Goal: Task Accomplishment & Management: Use online tool/utility

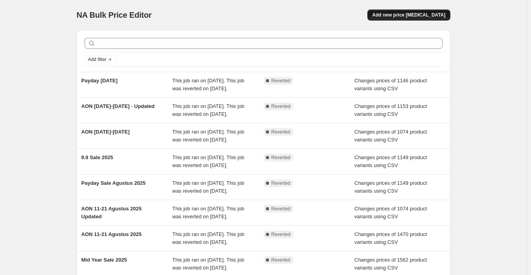
click at [409, 18] on button "Add new price [MEDICAL_DATA]" at bounding box center [408, 14] width 83 height 11
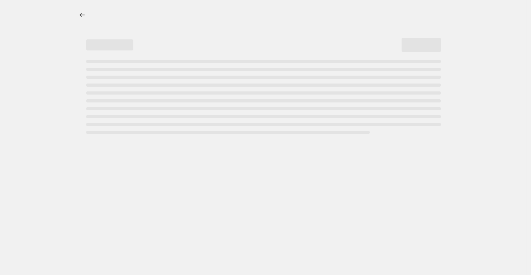
select select "percentage"
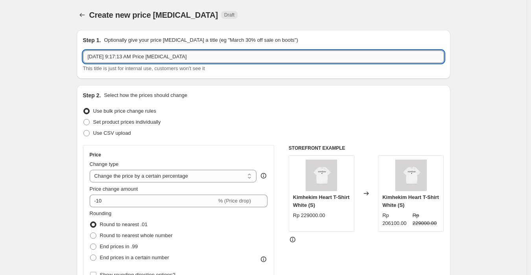
click at [249, 58] on input "[DATE] 9:17:13 AM Price [MEDICAL_DATA]" at bounding box center [263, 56] width 361 height 13
paste input "AON 6-7 Oktober 2025"
type input "AON 6-7 Oktober 2025"
click at [122, 131] on ul "Use bulk price change rules Set product prices individually Use CSV upload" at bounding box center [263, 121] width 361 height 33
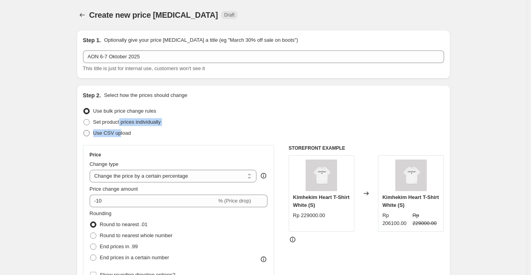
click at [122, 132] on span "Use CSV upload" at bounding box center [112, 133] width 38 height 6
click at [84, 130] on input "Use CSV upload" at bounding box center [83, 130] width 0 height 0
radio input "true"
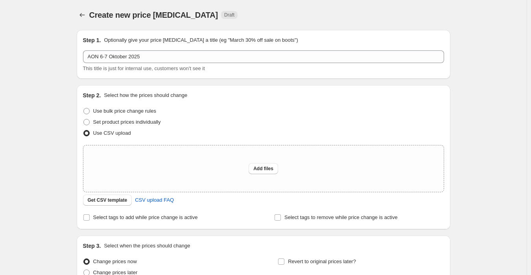
click at [304, 115] on div "Use bulk price change rules" at bounding box center [263, 110] width 361 height 11
drag, startPoint x: 268, startPoint y: 170, endPoint x: 271, endPoint y: 175, distance: 5.6
click at [271, 175] on div "Add files" at bounding box center [263, 168] width 360 height 46
type input "C:\fakepath\[PERSON_NAME] Always On Discount (Shopify).csv"
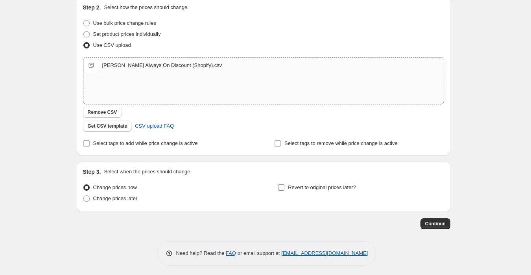
scroll to position [90, 0]
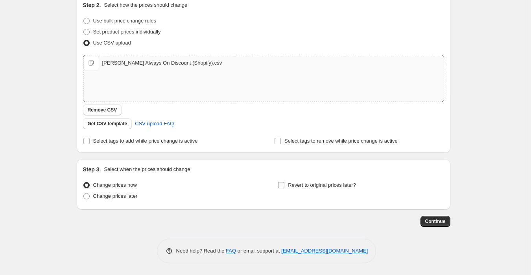
click at [304, 187] on span "Revert to original prices later?" at bounding box center [322, 185] width 68 height 6
click at [284, 187] on input "Revert to original prices later?" at bounding box center [281, 185] width 6 height 6
checkbox input "true"
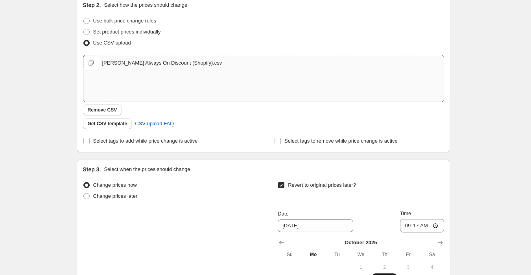
scroll to position [208, 0]
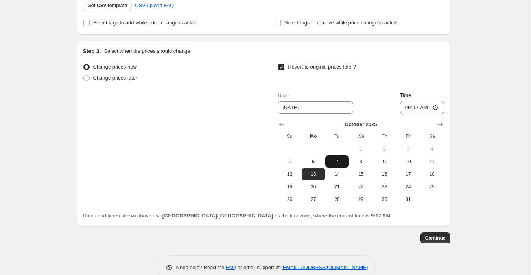
click at [337, 164] on span "7" at bounding box center [336, 161] width 17 height 6
type input "[DATE]"
click at [412, 108] on input "09:17" at bounding box center [422, 107] width 44 height 13
type input "23:59"
click at [509, 117] on div "Create new price [MEDICAL_DATA]. This page is ready Create new price [MEDICAL_D…" at bounding box center [263, 41] width 527 height 499
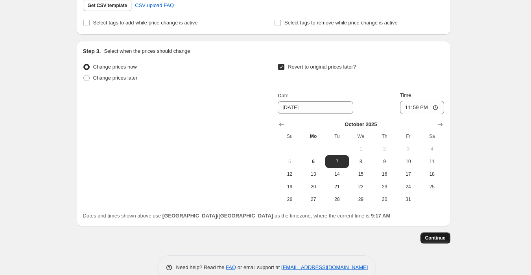
click at [440, 234] on button "Continue" at bounding box center [435, 237] width 30 height 11
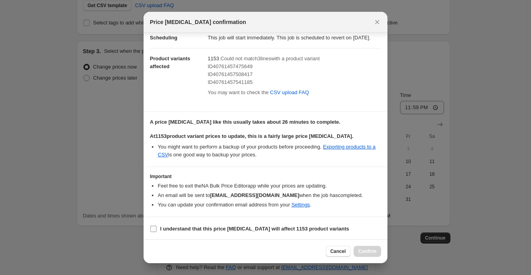
scroll to position [29, 0]
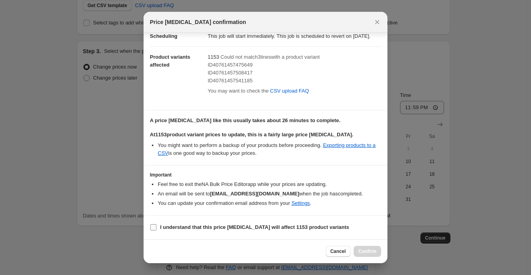
click at [200, 227] on b "I understand that this price [MEDICAL_DATA] will affect 1153 product variants" at bounding box center [254, 227] width 189 height 6
click at [157, 227] on input "I understand that this price [MEDICAL_DATA] will affect 1153 product variants" at bounding box center [153, 227] width 6 height 6
checkbox input "true"
click at [365, 251] on span "Confirm" at bounding box center [367, 251] width 18 height 6
